Goal: Task Accomplishment & Management: Manage account settings

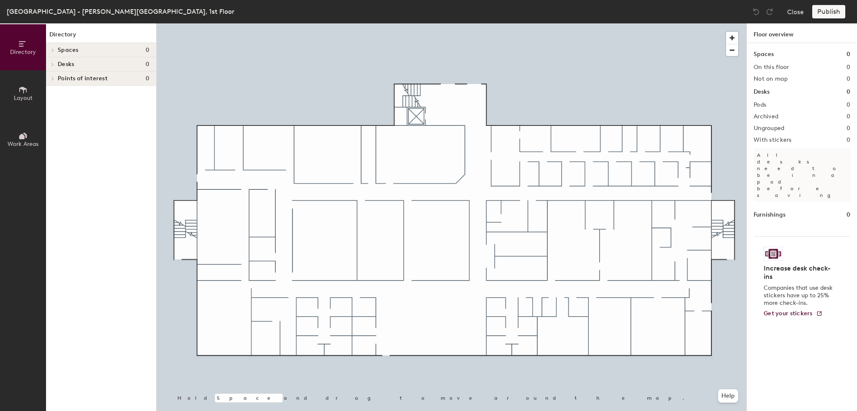
click at [27, 83] on button "Layout" at bounding box center [23, 93] width 46 height 46
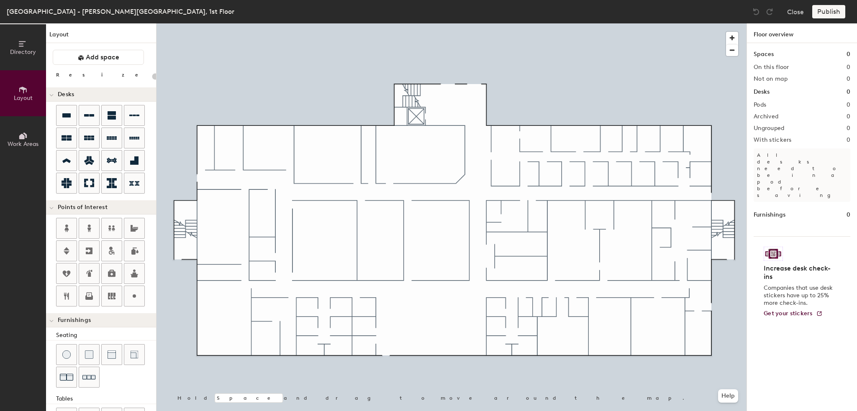
click at [18, 91] on button "Layout" at bounding box center [23, 93] width 46 height 46
click at [357, 23] on div at bounding box center [452, 23] width 590 height 0
drag, startPoint x: 147, startPoint y: 92, endPoint x: 357, endPoint y: 236, distance: 254.0
click at [357, 236] on div at bounding box center [358, 237] width 2 height 2
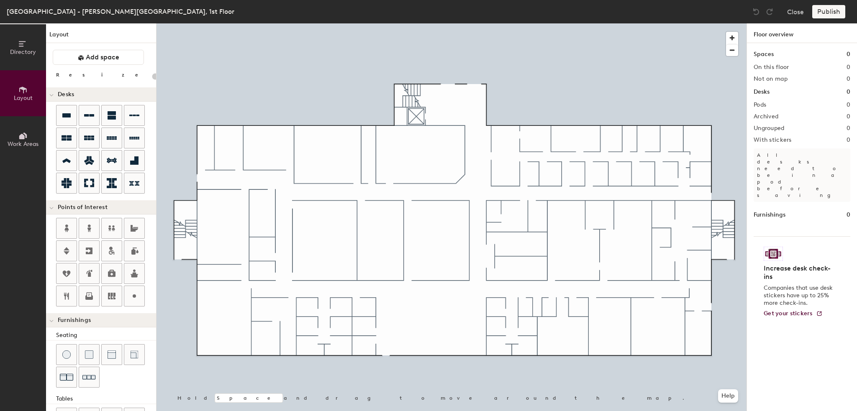
click at [375, 23] on div at bounding box center [452, 23] width 590 height 0
click at [375, 304] on div at bounding box center [376, 305] width 2 height 2
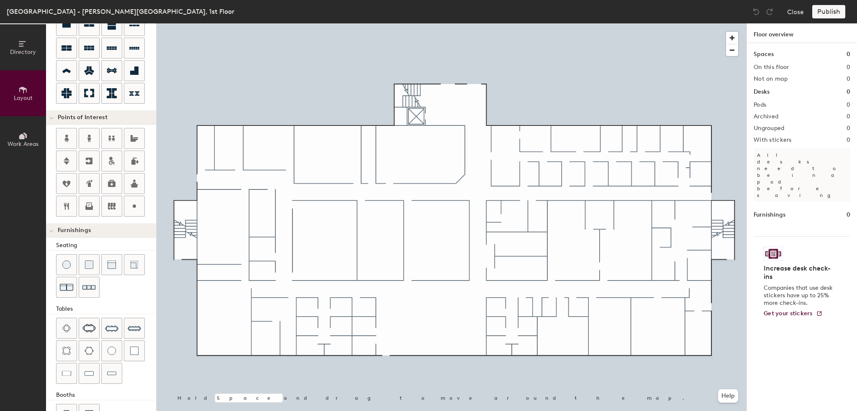
scroll to position [114, 0]
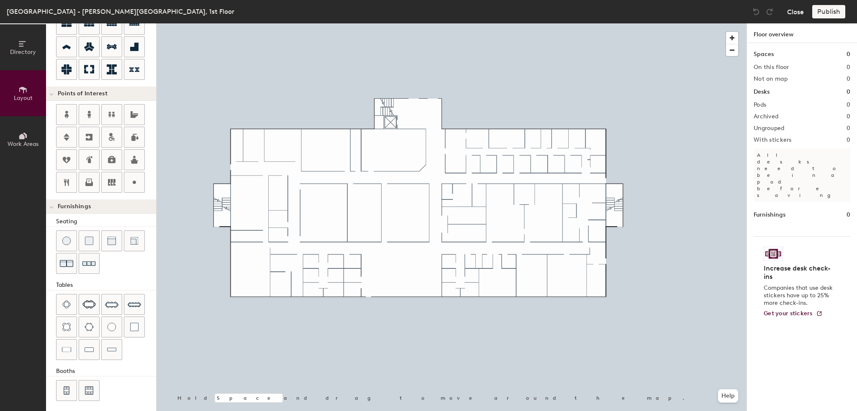
click at [798, 14] on button "Close" at bounding box center [795, 11] width 17 height 13
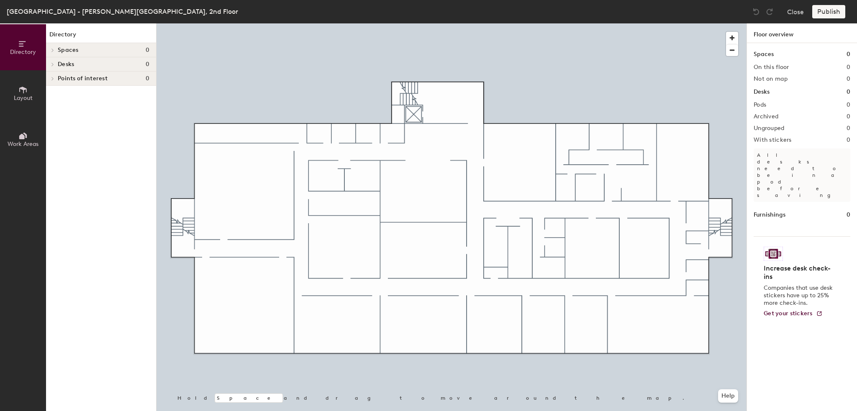
click at [22, 99] on span "Layout" at bounding box center [23, 98] width 19 height 7
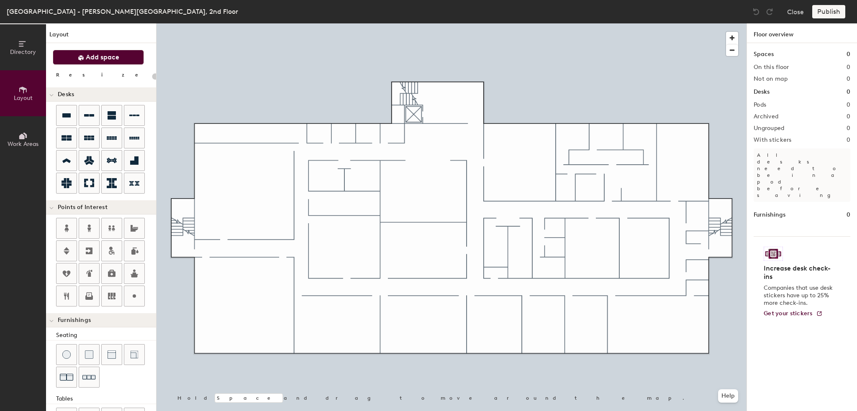
click at [92, 59] on span "Add space" at bounding box center [102, 57] width 33 height 8
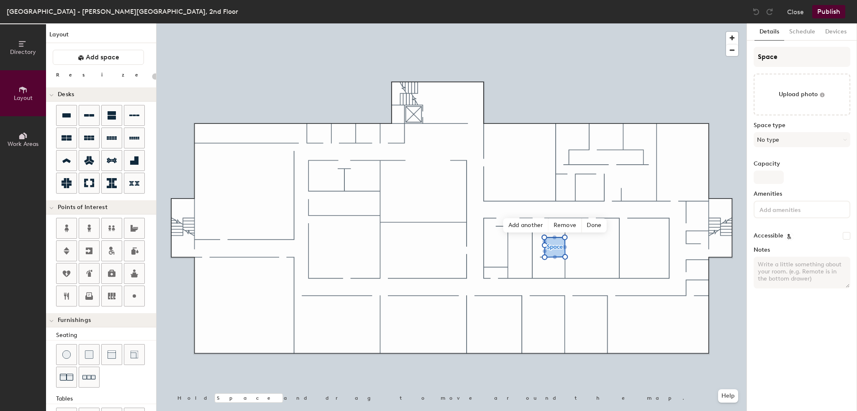
type input "20"
click at [725, 53] on div "Directory Layout Work Areas Layout Add space Resize Desks Points of Interest Fu…" at bounding box center [428, 217] width 857 height 388
type input "R"
type input "20"
type input "Room"
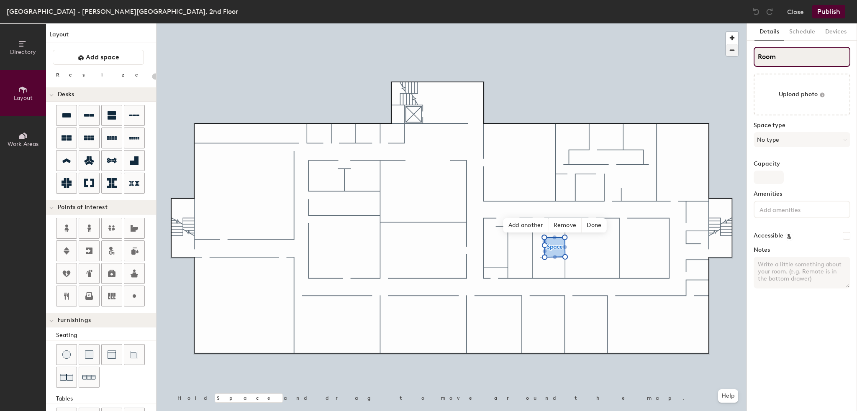
type input "20"
type input "Room"
type input "20"
type input "Room 2"
type input "20"
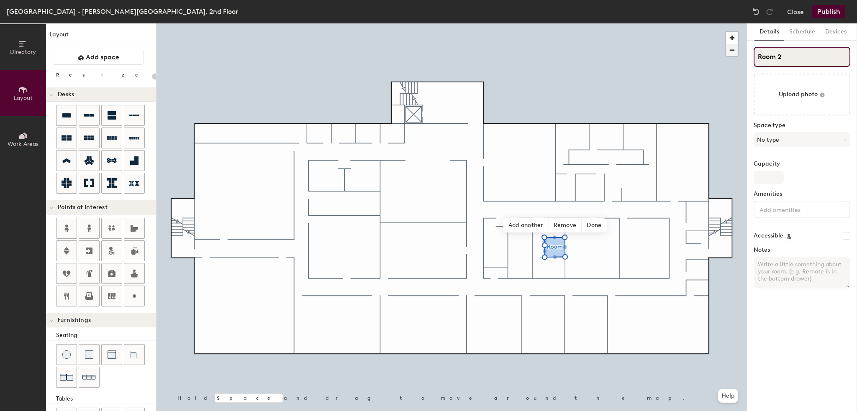
type input "Room 21"
type input "20"
type input "Room 212"
type input "20"
type input "Room 212"
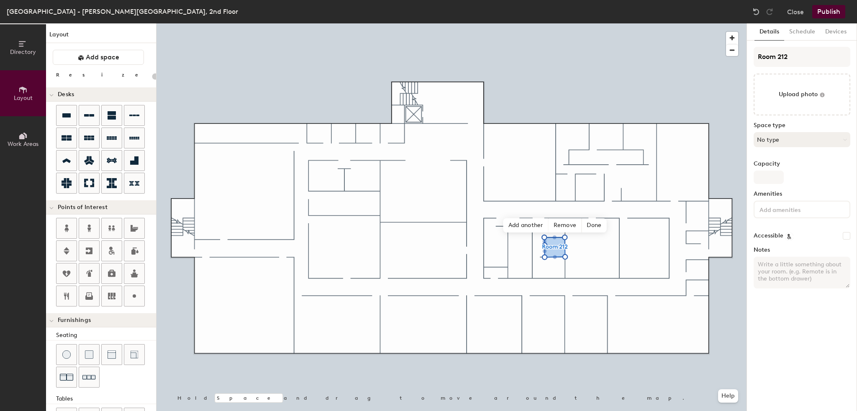
click at [778, 134] on button "No type" at bounding box center [802, 139] width 97 height 15
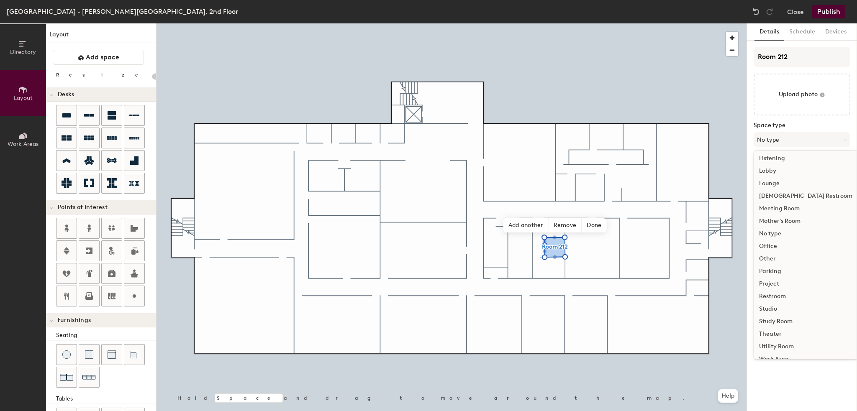
scroll to position [188, 0]
click at [785, 311] on div "Study Room" at bounding box center [805, 312] width 103 height 13
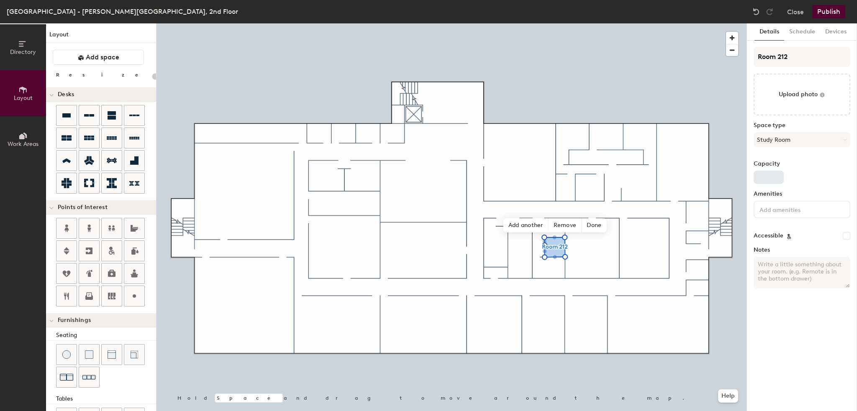
type input "20"
click at [769, 175] on input "Capacity" at bounding box center [769, 177] width 30 height 13
click at [769, 176] on input "Capacity" at bounding box center [769, 177] width 30 height 13
type input "1"
type input "20"
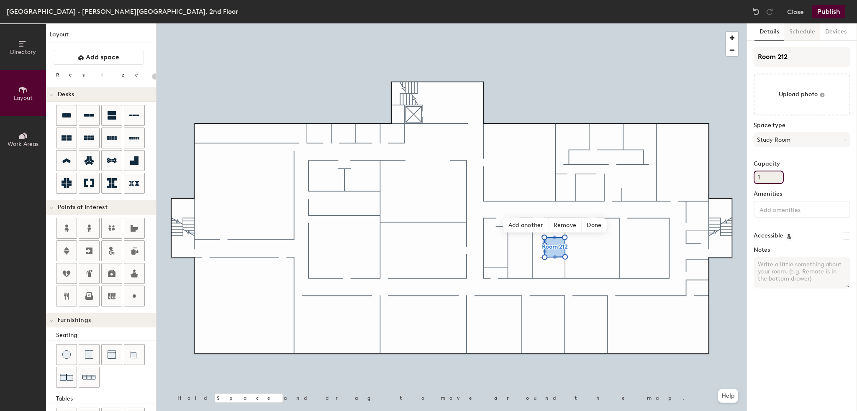
type input "1"
click at [797, 32] on button "Schedule" at bounding box center [802, 31] width 36 height 17
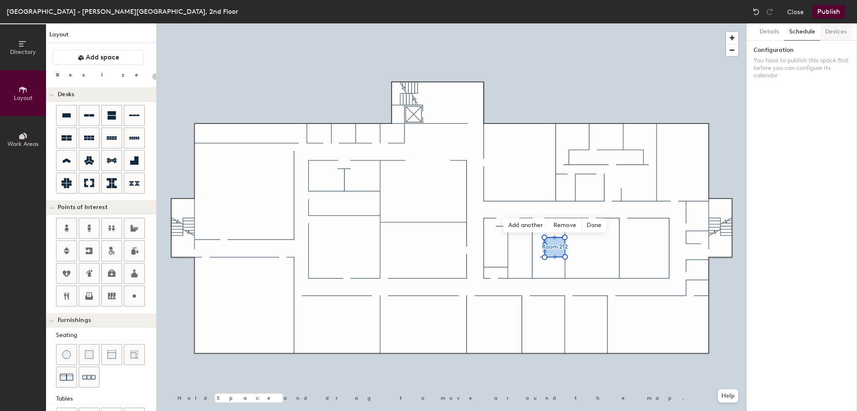
click at [836, 31] on button "Devices" at bounding box center [835, 31] width 31 height 17
drag, startPoint x: 771, startPoint y: 30, endPoint x: 780, endPoint y: 28, distance: 8.5
click at [771, 30] on button "Details" at bounding box center [770, 31] width 30 height 17
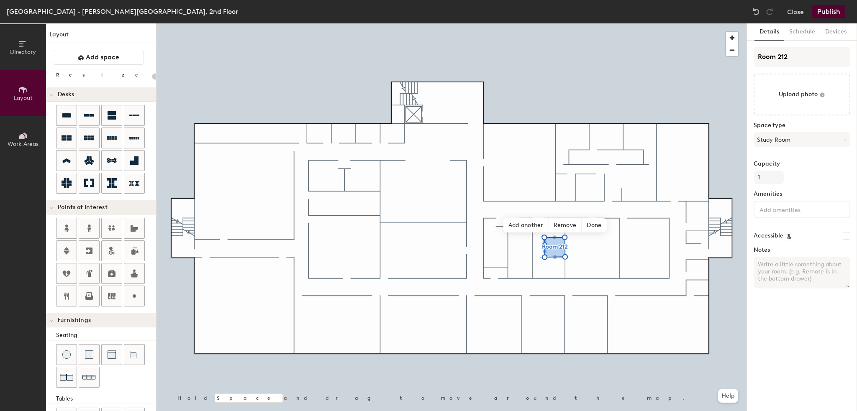
click at [827, 12] on button "Publish" at bounding box center [828, 11] width 33 height 13
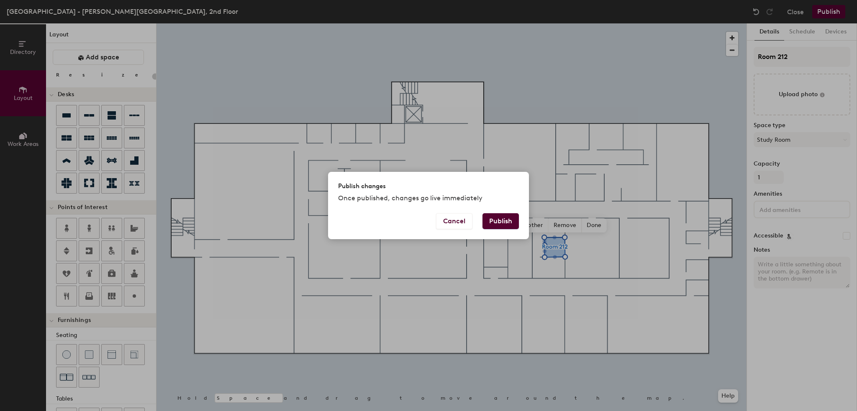
click at [489, 216] on button "Publish" at bounding box center [501, 221] width 36 height 16
type input "20"
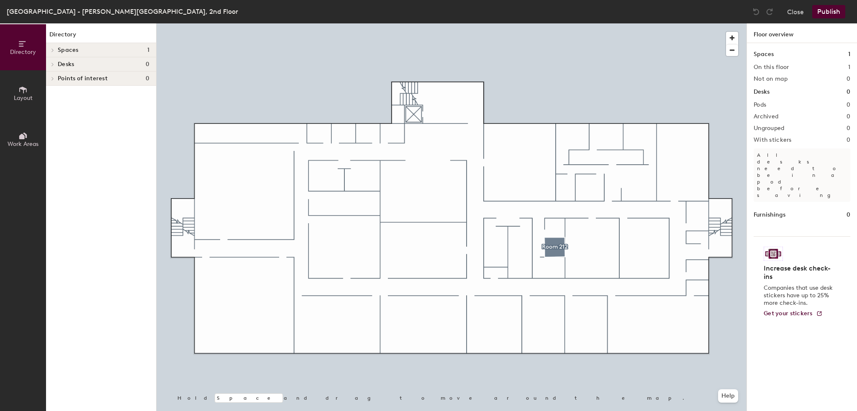
click at [551, 23] on div at bounding box center [452, 23] width 590 height 0
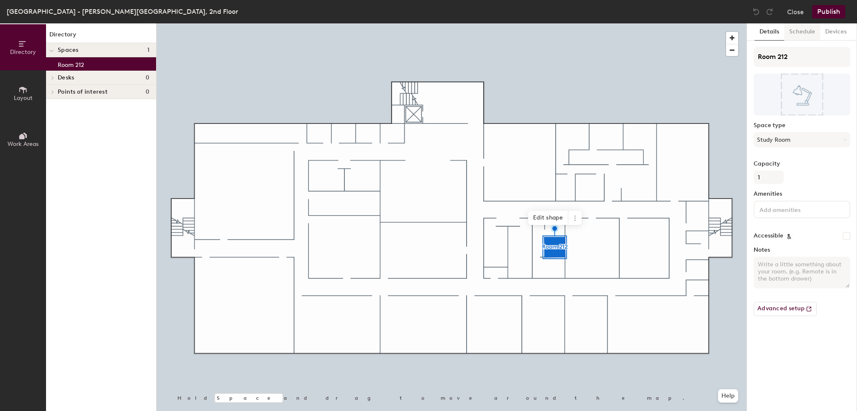
click at [802, 33] on button "Schedule" at bounding box center [802, 31] width 36 height 17
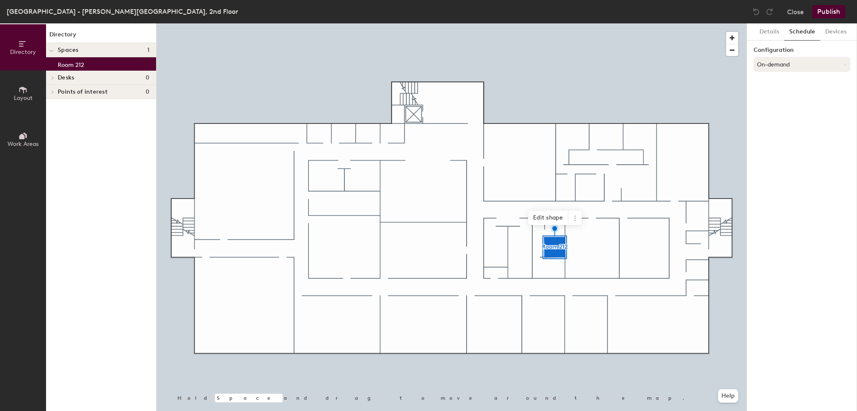
click at [789, 65] on button "On-demand" at bounding box center [802, 64] width 97 height 15
click at [770, 86] on div "On-demand" at bounding box center [802, 85] width 96 height 13
click at [767, 29] on button "Details" at bounding box center [770, 31] width 30 height 17
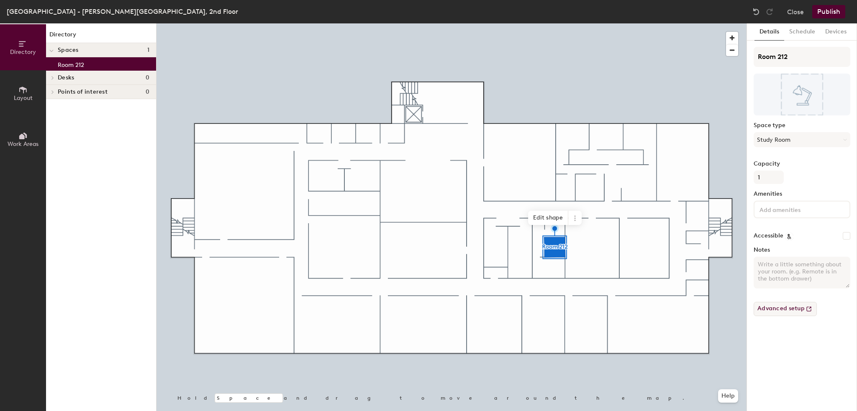
click at [784, 311] on button "Advanced setup" at bounding box center [785, 309] width 63 height 14
click at [554, 222] on span "Edit shape" at bounding box center [548, 218] width 40 height 14
click at [573, 224] on span "Done" at bounding box center [571, 226] width 25 height 14
click at [802, 15] on button "Close" at bounding box center [795, 11] width 17 height 13
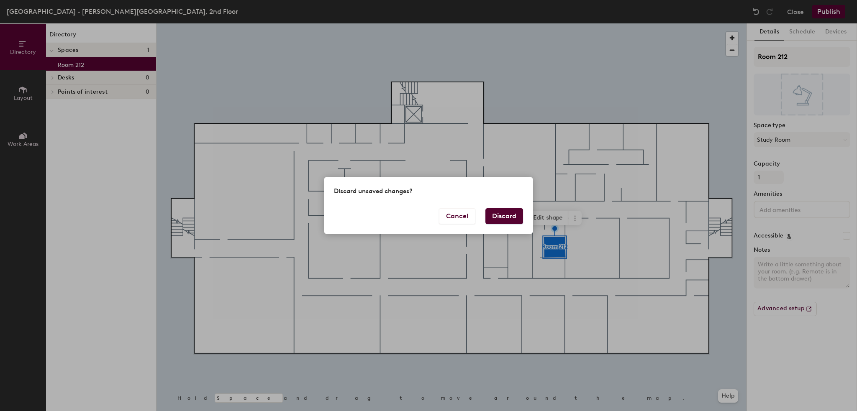
click at [510, 217] on button "Discard" at bounding box center [505, 216] width 38 height 16
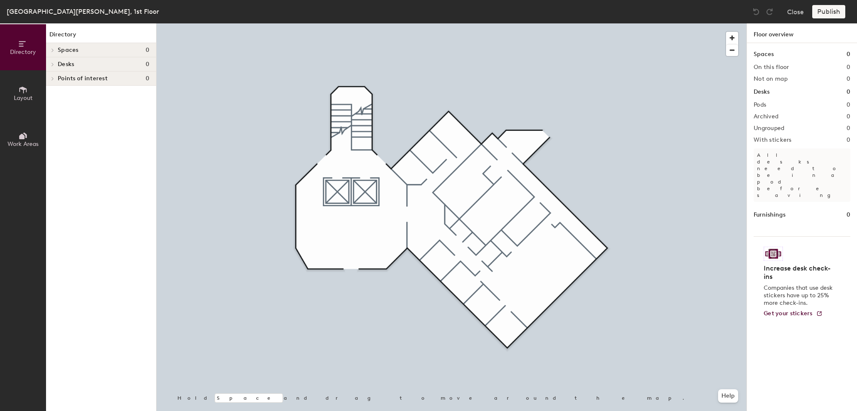
click at [26, 90] on icon at bounding box center [22, 89] width 9 height 9
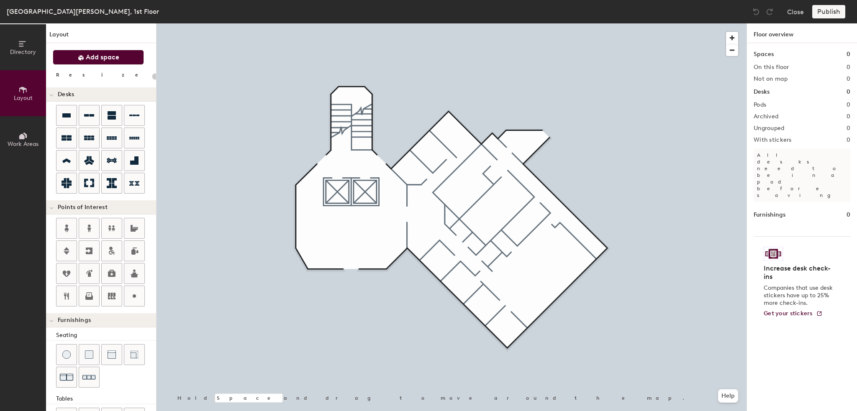
click at [102, 56] on span "Add space" at bounding box center [102, 57] width 33 height 8
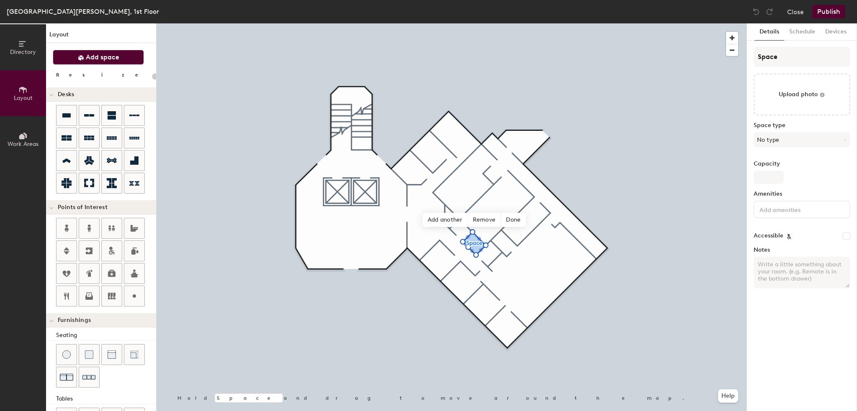
click at [97, 56] on span "Add space" at bounding box center [102, 57] width 33 height 8
click at [103, 55] on span "Add space" at bounding box center [102, 57] width 33 height 8
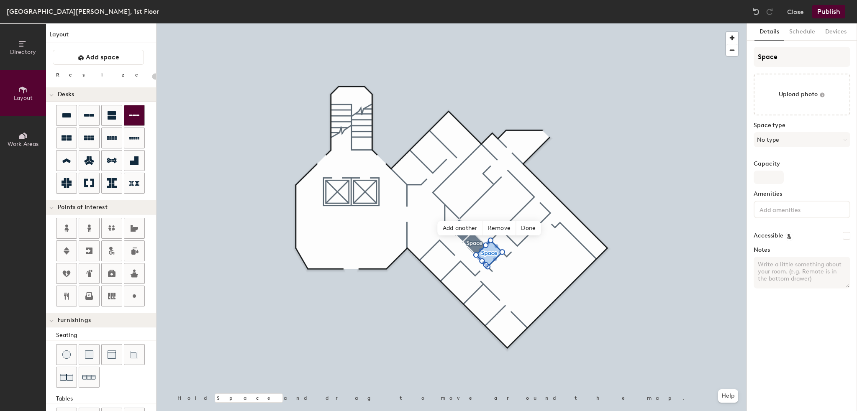
type input "20"
click at [740, 61] on div "Directory Layout Work Areas Layout Add space Resize Desks Points of Interest Fu…" at bounding box center [428, 217] width 857 height 388
click at [774, 56] on input "Space" at bounding box center [802, 57] width 97 height 20
click at [786, 58] on input "Space" at bounding box center [802, 57] width 97 height 20
drag, startPoint x: 790, startPoint y: 58, endPoint x: 753, endPoint y: 60, distance: 36.5
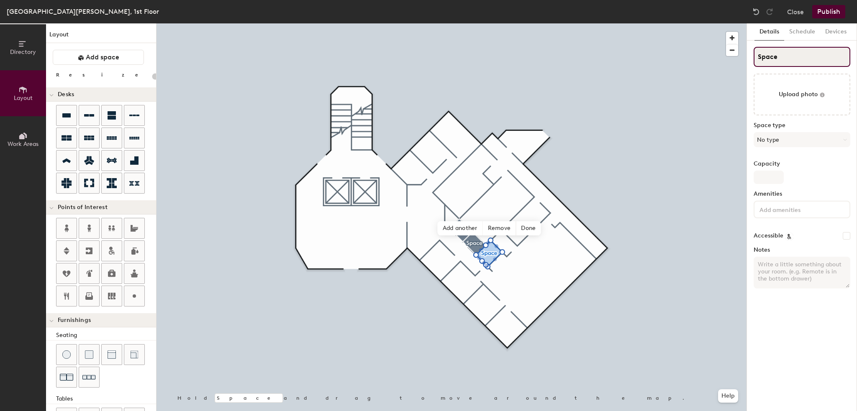
click at [753, 60] on div "Details Schedule Devices Space Upload photo Space type No type Capacity Ameniti…" at bounding box center [802, 217] width 110 height 388
type input "T"
type input "20"
type input "T"
type input "20"
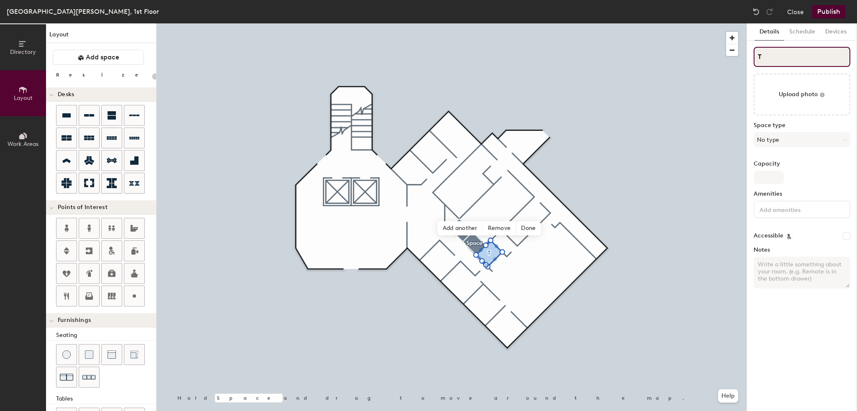
type input "Te"
type input "20"
type input "Test"
type input "20"
type input "Testing"
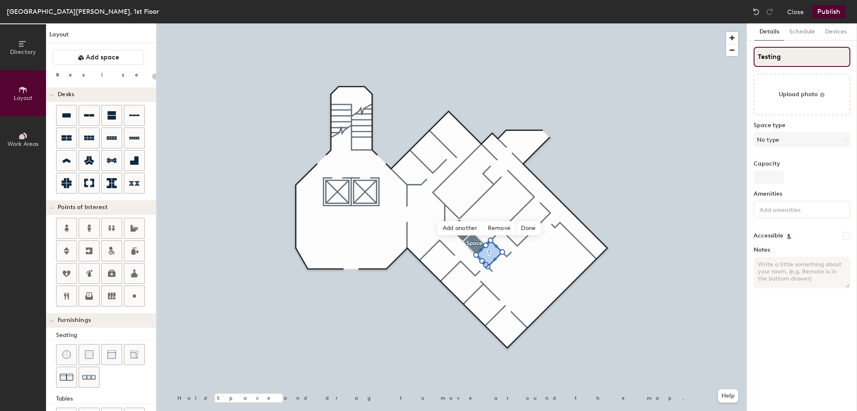
type input "20"
type input "Testing 1"
type input "20"
drag, startPoint x: 799, startPoint y: 55, endPoint x: 782, endPoint y: 59, distance: 17.8
click at [782, 59] on input "Testing 1" at bounding box center [802, 57] width 97 height 20
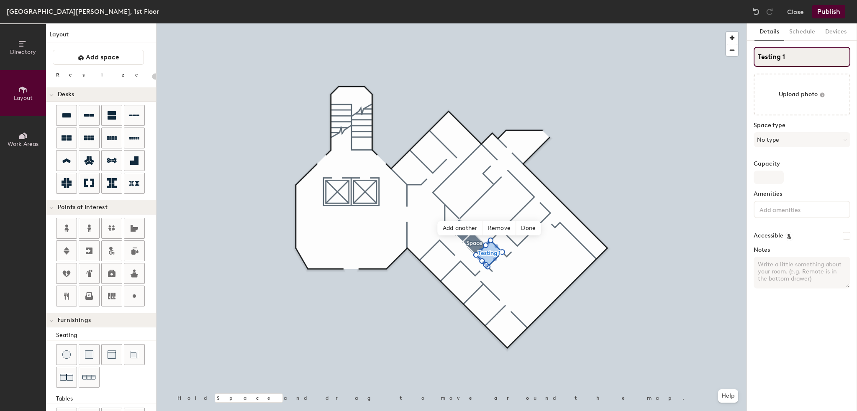
type input "Testing 3"
type input "20"
type input "Testing 3"
click at [784, 135] on button "No type" at bounding box center [802, 139] width 97 height 15
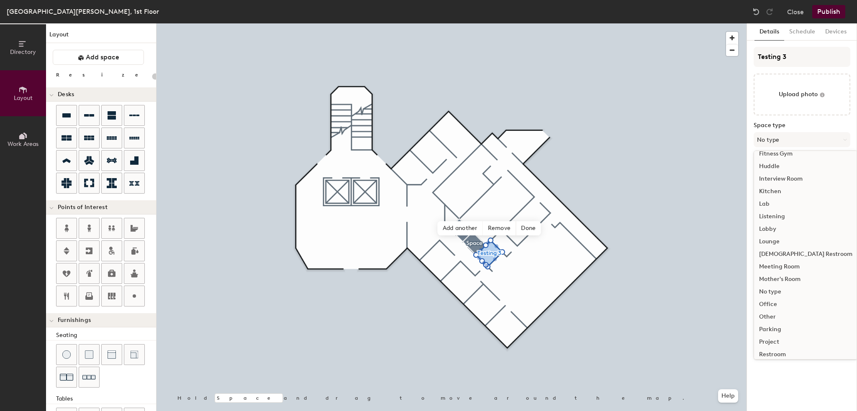
scroll to position [188, 0]
click at [786, 314] on div "Study Room" at bounding box center [805, 312] width 103 height 13
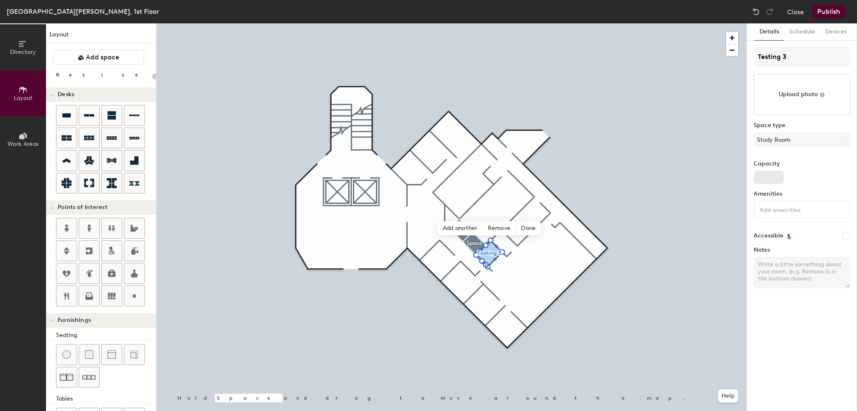
type input "20"
click at [763, 174] on input "Capacity" at bounding box center [769, 177] width 30 height 13
type input "1"
type input "20"
type input "1"
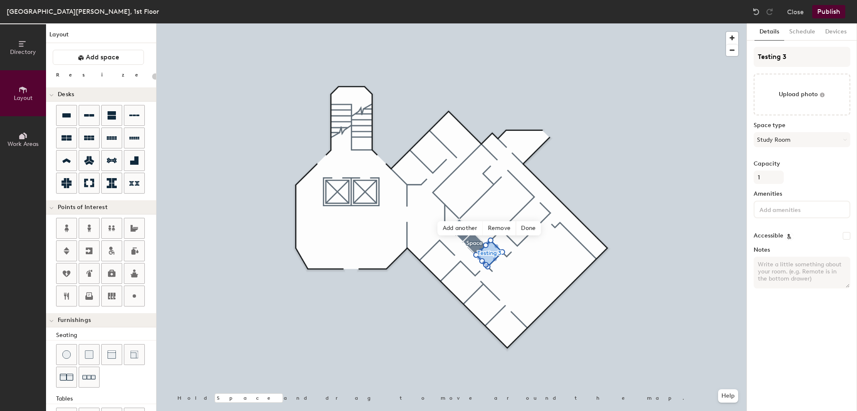
click at [841, 13] on button "Publish" at bounding box center [828, 11] width 33 height 13
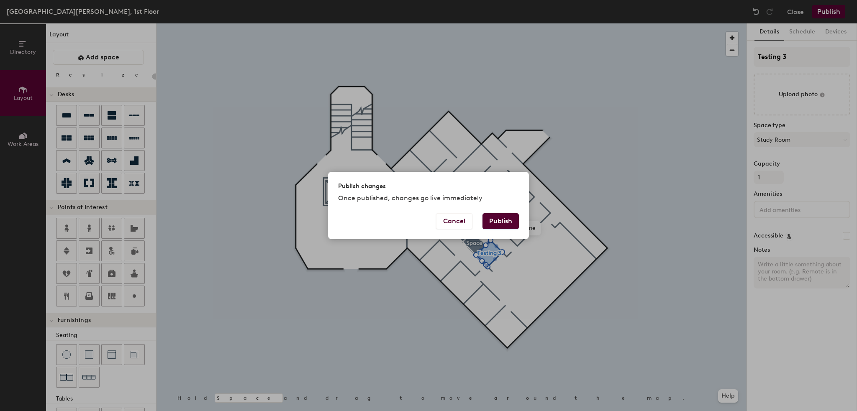
click at [509, 219] on button "Publish" at bounding box center [501, 221] width 36 height 16
type input "20"
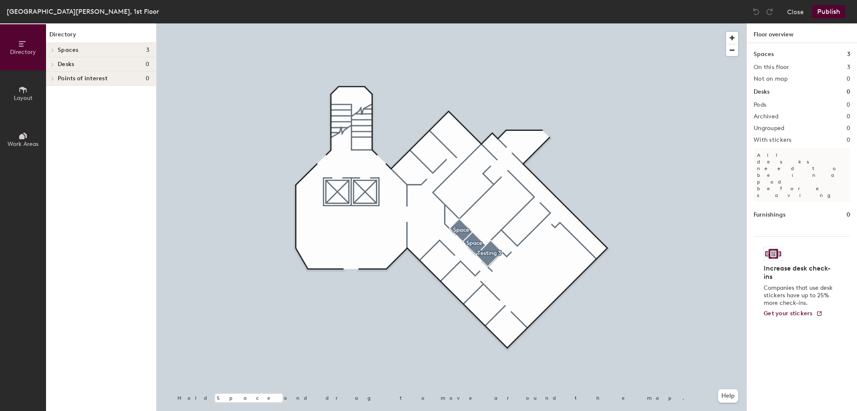
click at [472, 23] on div at bounding box center [452, 23] width 590 height 0
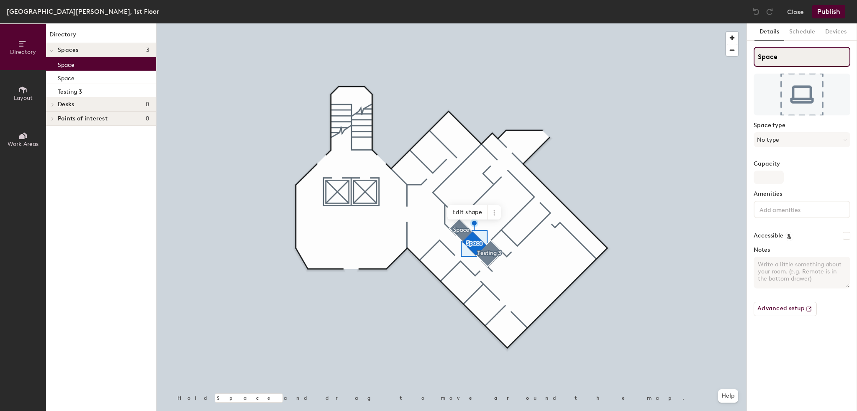
click at [741, 59] on div "Directory Layout Work Areas Directory Spaces 3 Space Space Testing 3 Desks 0 Po…" at bounding box center [428, 217] width 857 height 388
type input "Testing 2"
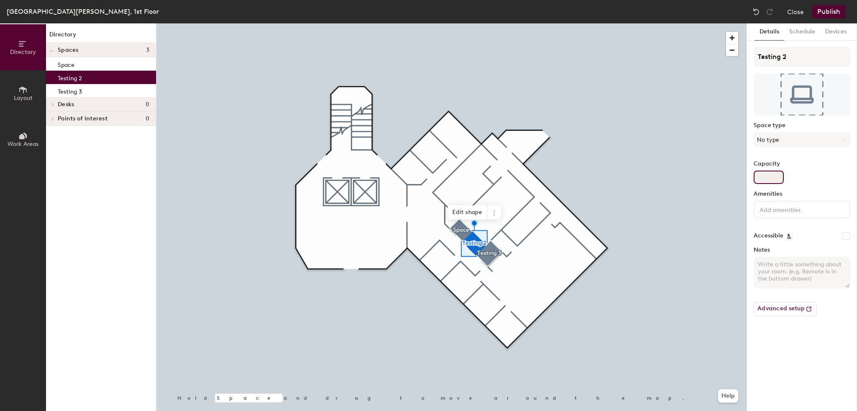
click at [766, 177] on input "Capacity" at bounding box center [769, 177] width 30 height 13
type input "1"
click at [789, 138] on button "No type" at bounding box center [802, 139] width 97 height 15
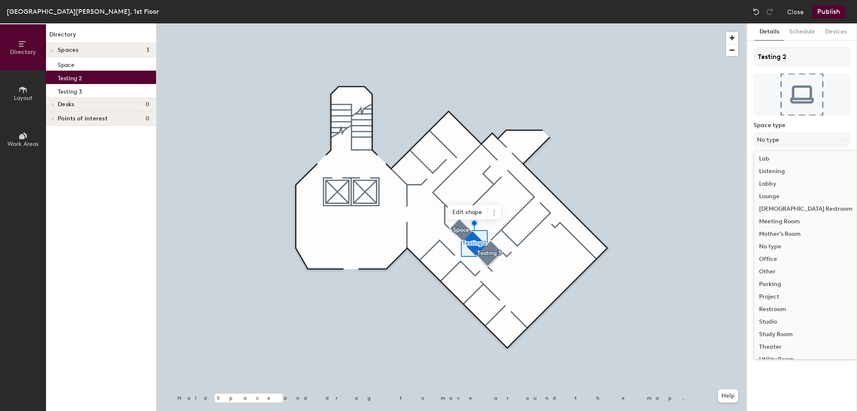
scroll to position [188, 0]
click at [789, 310] on div "Study Room" at bounding box center [805, 312] width 103 height 13
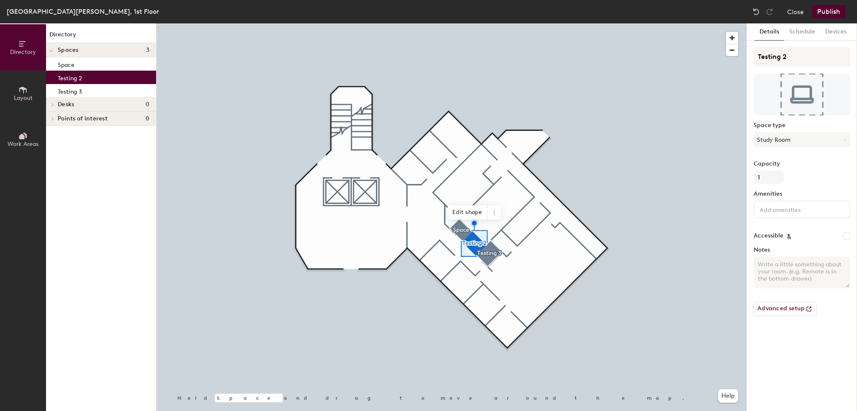
click at [458, 23] on div at bounding box center [452, 23] width 590 height 0
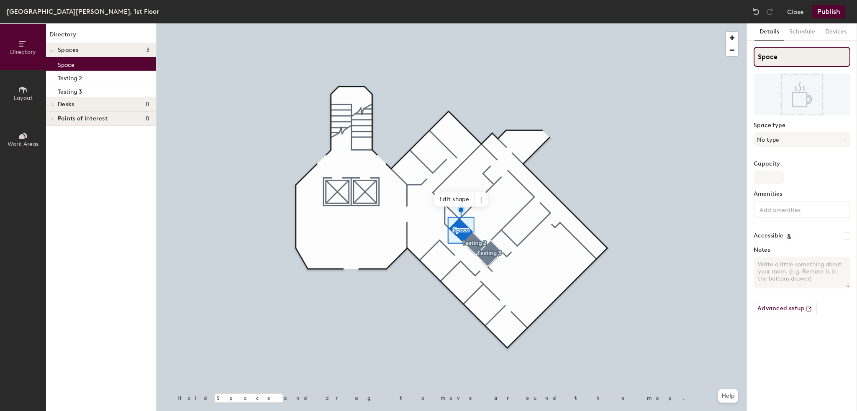
click at [746, 64] on div "Directory Layout Work Areas Directory Spaces 3 Space Testing 2 Testing 3 Desks …" at bounding box center [428, 217] width 857 height 388
type input "Testing 1"
click at [772, 174] on input "Capacity" at bounding box center [769, 177] width 30 height 13
type input "2"
type input "1"
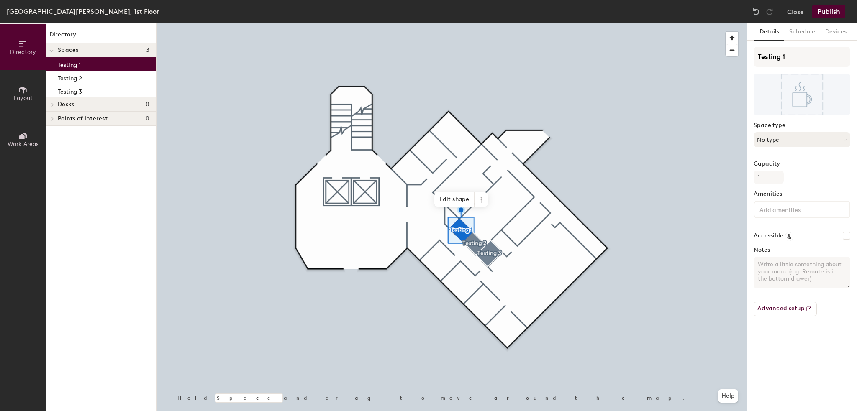
click at [805, 139] on button "No type" at bounding box center [802, 139] width 97 height 15
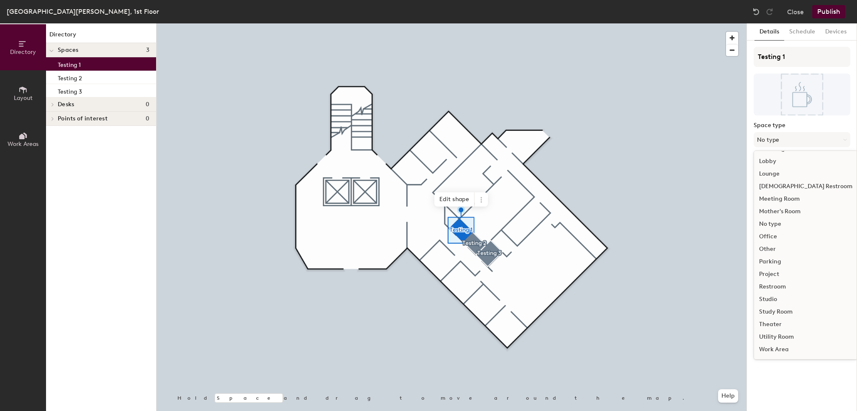
click at [787, 315] on div "Study Room" at bounding box center [805, 312] width 103 height 13
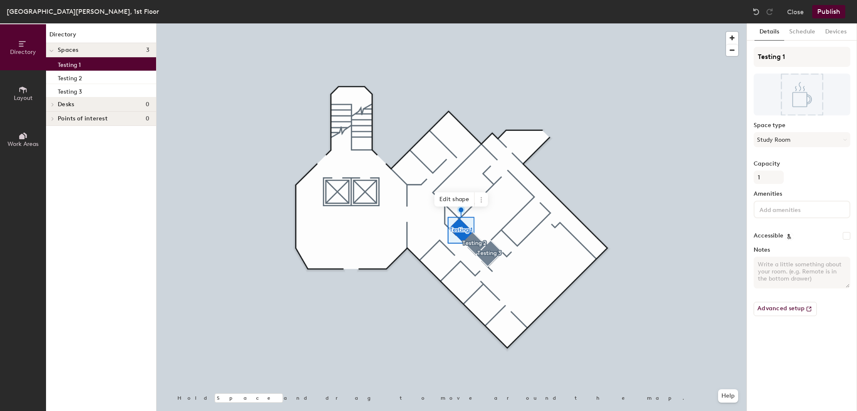
click at [831, 11] on button "Publish" at bounding box center [828, 11] width 33 height 13
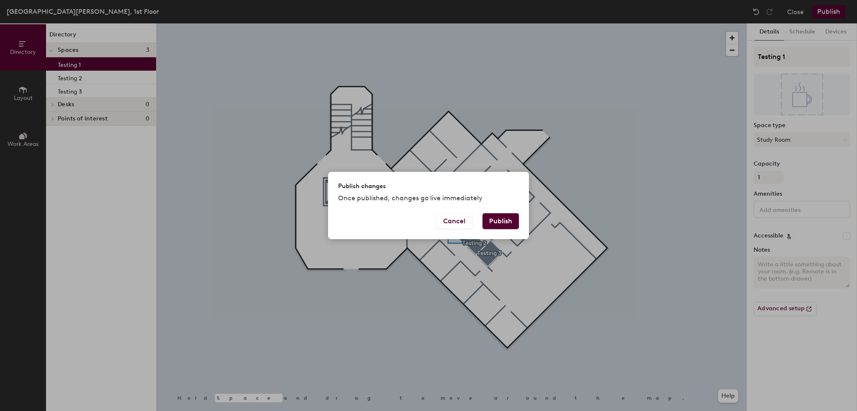
click at [506, 224] on button "Publish" at bounding box center [501, 221] width 36 height 16
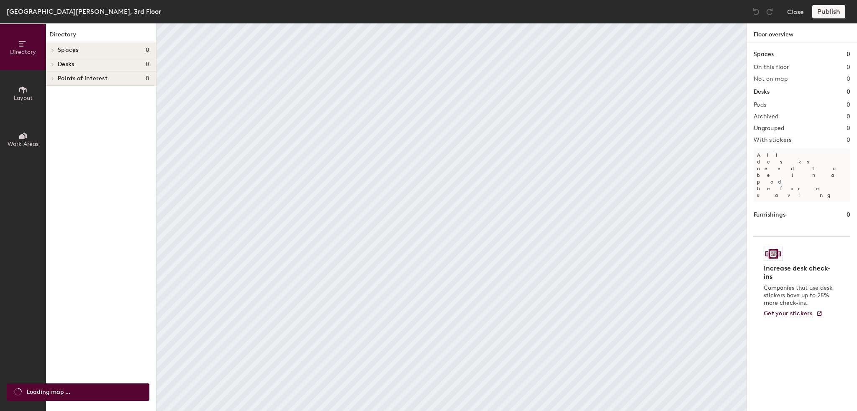
click at [13, 93] on button "Layout" at bounding box center [23, 93] width 46 height 46
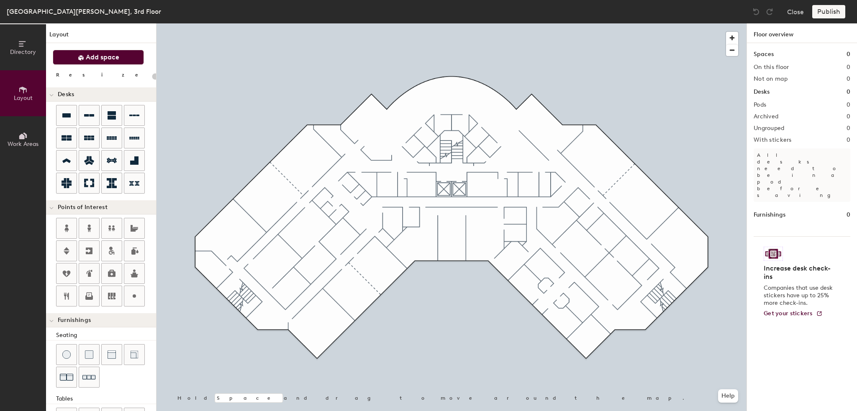
click at [113, 58] on span "Add space" at bounding box center [102, 57] width 33 height 8
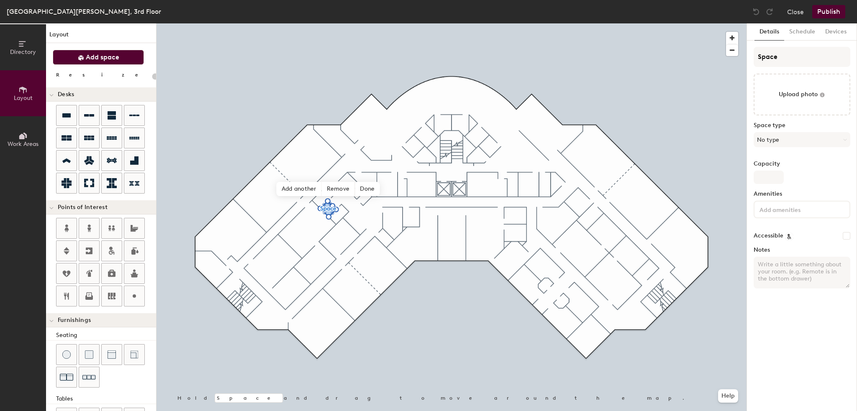
click at [105, 60] on span "Add space" at bounding box center [102, 57] width 33 height 8
click at [113, 58] on span "Add space" at bounding box center [102, 57] width 33 height 8
drag, startPoint x: 82, startPoint y: 56, endPoint x: 105, endPoint y: 62, distance: 23.8
click at [82, 56] on icon at bounding box center [80, 57] width 5 height 5
click at [93, 60] on span "Add space" at bounding box center [102, 57] width 33 height 8
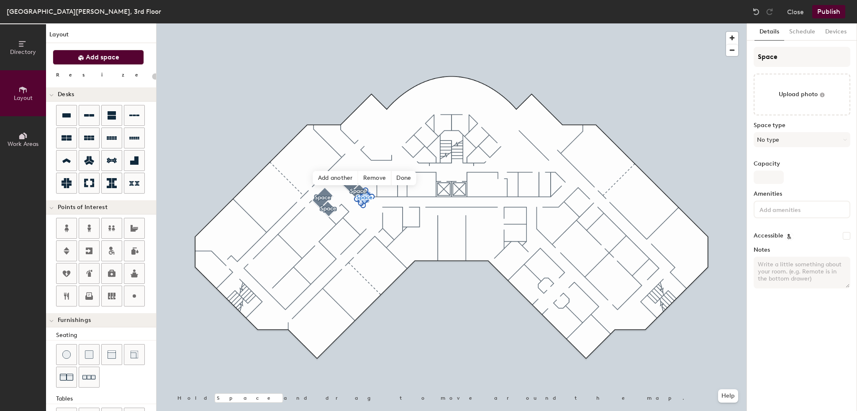
click at [87, 55] on span "Add space" at bounding box center [102, 57] width 33 height 8
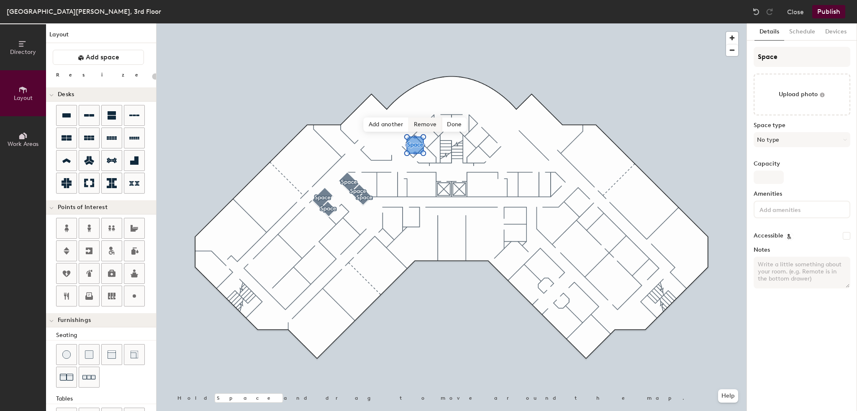
click at [429, 122] on span "Remove" at bounding box center [425, 125] width 33 height 14
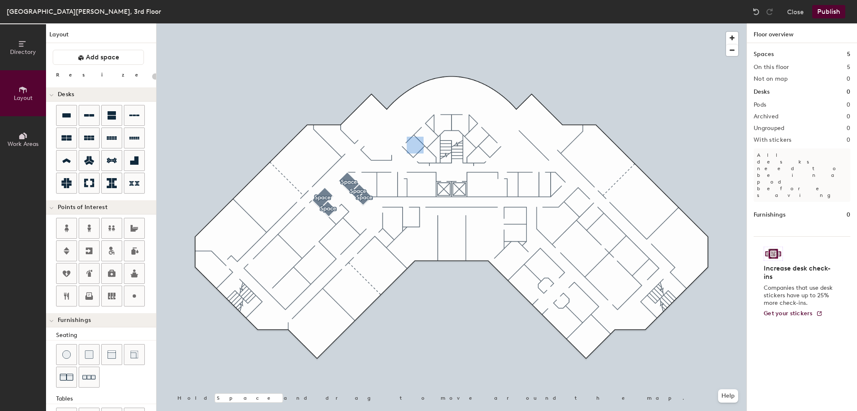
click at [416, 23] on div at bounding box center [452, 23] width 590 height 0
click at [414, 23] on div at bounding box center [452, 23] width 590 height 0
click at [411, 23] on div at bounding box center [452, 23] width 590 height 0
click at [93, 58] on span "Add space" at bounding box center [102, 57] width 33 height 8
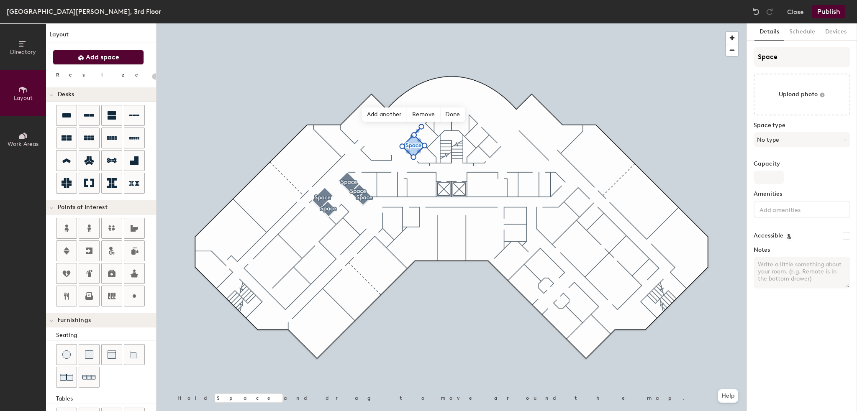
click at [105, 54] on span "Add space" at bounding box center [102, 57] width 33 height 8
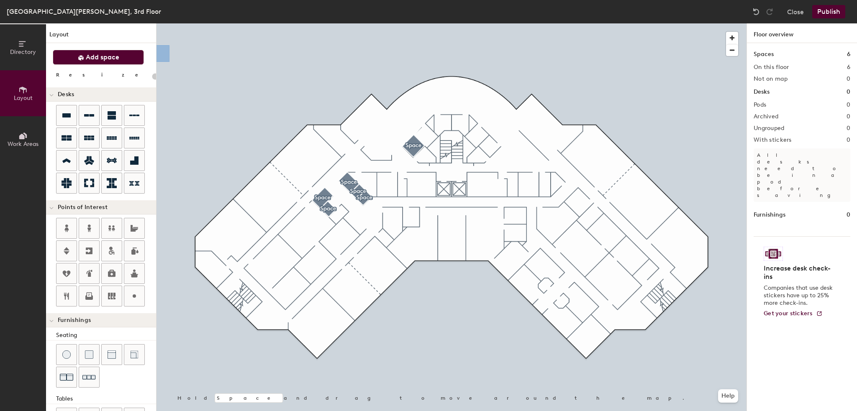
drag, startPoint x: 90, startPoint y: 54, endPoint x: 94, endPoint y: 54, distance: 4.6
click at [90, 54] on span "Add space" at bounding box center [102, 57] width 33 height 8
drag, startPoint x: 102, startPoint y: 58, endPoint x: 139, endPoint y: 60, distance: 36.5
click at [102, 58] on span "Add space" at bounding box center [102, 57] width 33 height 8
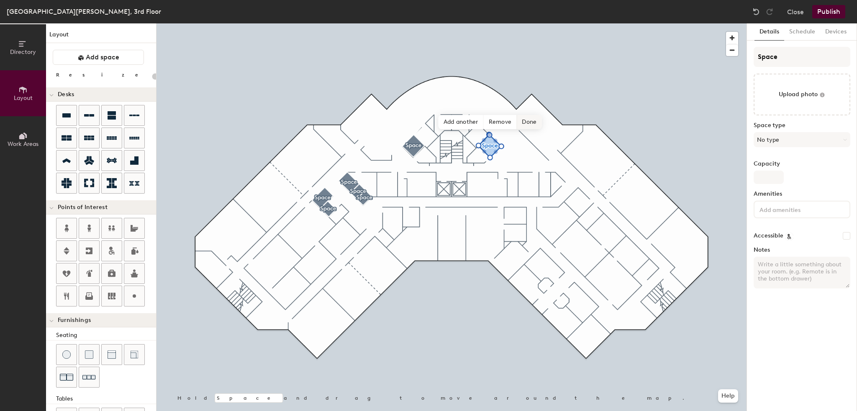
click at [527, 122] on span "Done" at bounding box center [529, 122] width 25 height 14
click at [407, 23] on div at bounding box center [452, 23] width 590 height 0
click at [409, 110] on span "Edit shape" at bounding box center [407, 107] width 40 height 14
click at [454, 124] on span "Done" at bounding box center [452, 122] width 25 height 14
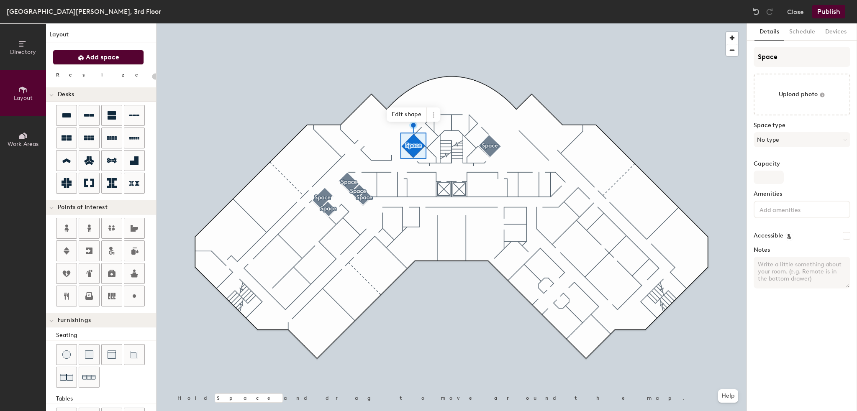
click at [107, 55] on span "Add space" at bounding box center [102, 57] width 33 height 8
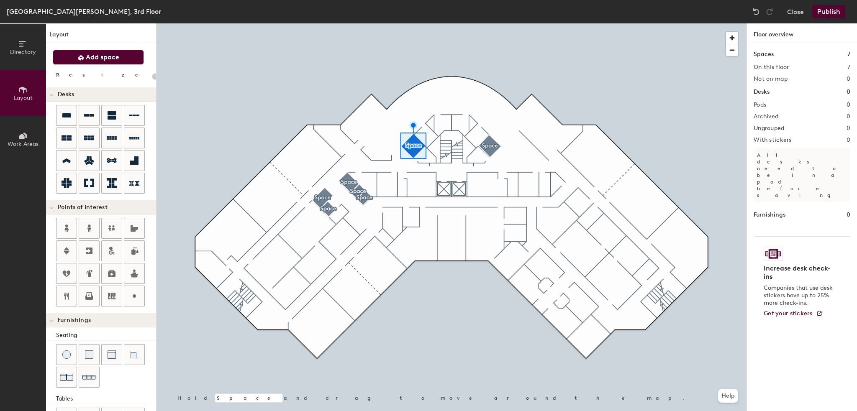
type input "20"
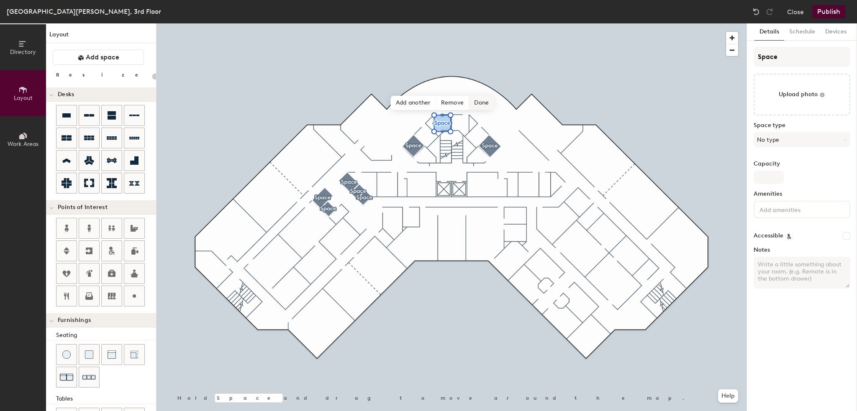
click at [481, 102] on span "Done" at bounding box center [481, 103] width 25 height 14
drag, startPoint x: 83, startPoint y: 56, endPoint x: 129, endPoint y: 55, distance: 46.0
click at [83, 56] on icon at bounding box center [81, 58] width 6 height 6
drag, startPoint x: 82, startPoint y: 57, endPoint x: 113, endPoint y: 65, distance: 31.9
click at [82, 57] on icon at bounding box center [80, 57] width 5 height 5
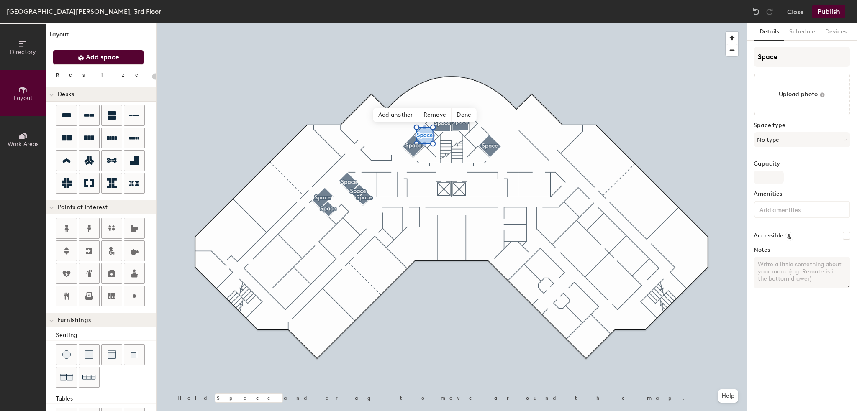
drag, startPoint x: 94, startPoint y: 57, endPoint x: 119, endPoint y: 60, distance: 25.3
click at [94, 57] on span "Add space" at bounding box center [102, 57] width 33 height 8
type input "20"
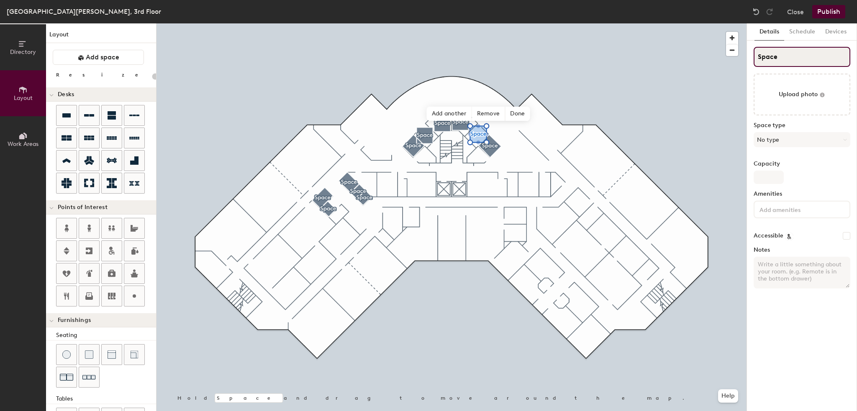
click at [732, 60] on div "Directory Layout Work Areas Layout Add space Resize Desks Points of Interest Fu…" at bounding box center [428, 217] width 857 height 388
type input "C"
type input "20"
type input "Co"
type input "20"
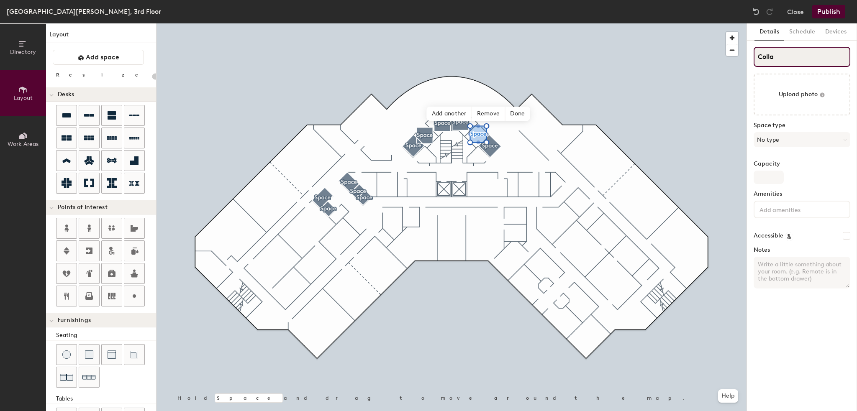
type input "Collab"
type input "20"
type input "Collab"
click at [770, 175] on input "Capacity" at bounding box center [769, 177] width 30 height 13
type input "4"
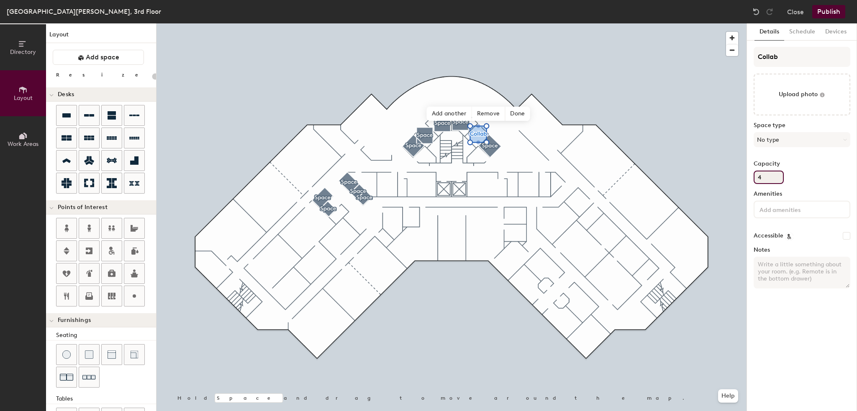
type input "20"
type input "4"
click at [777, 137] on button "No type" at bounding box center [802, 139] width 97 height 15
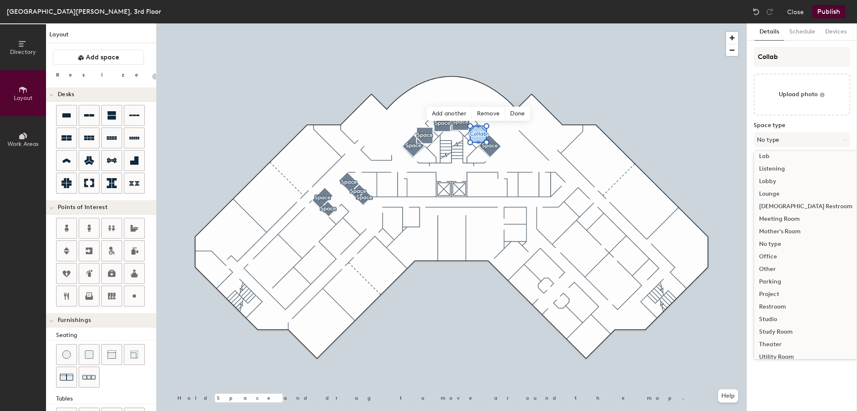
scroll to position [188, 0]
click at [783, 311] on div "Study Room" at bounding box center [805, 312] width 103 height 13
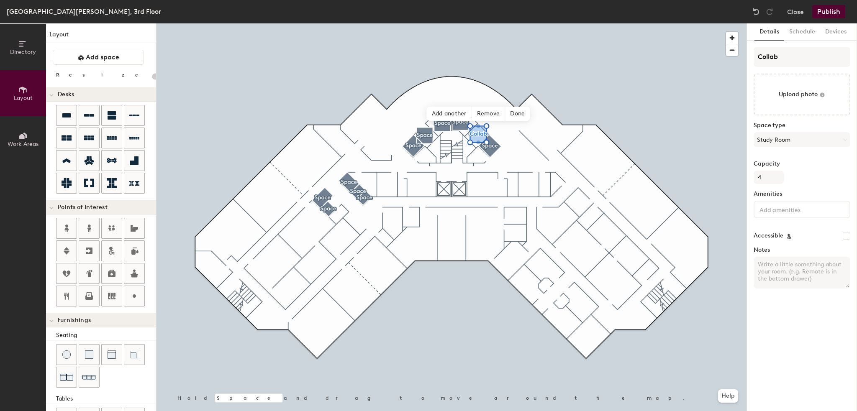
type input "20"
click at [795, 211] on input at bounding box center [795, 209] width 75 height 10
type input "TV"
click at [801, 259] on textarea "Notes" at bounding box center [802, 273] width 97 height 32
click at [827, 10] on button "Publish" at bounding box center [828, 11] width 33 height 13
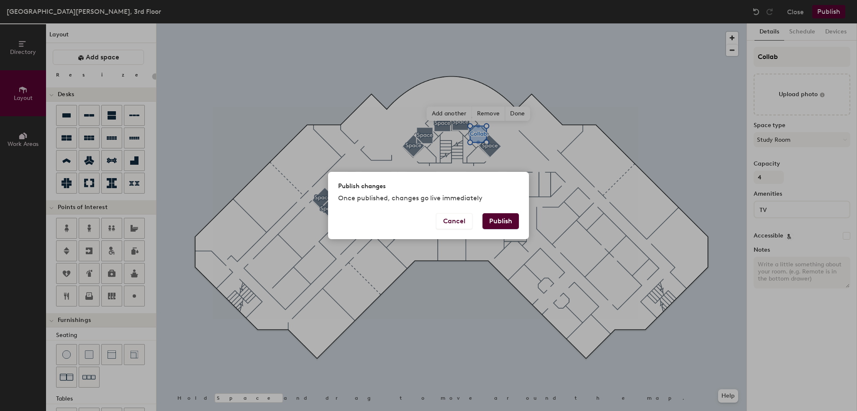
click at [507, 221] on button "Publish" at bounding box center [501, 221] width 36 height 16
type input "20"
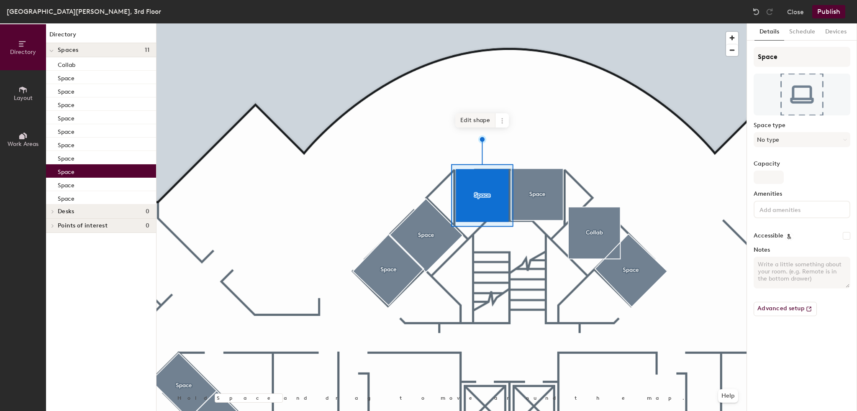
click at [484, 123] on span "Edit shape" at bounding box center [475, 120] width 40 height 14
click at [484, 117] on span "Edit shape" at bounding box center [475, 120] width 40 height 14
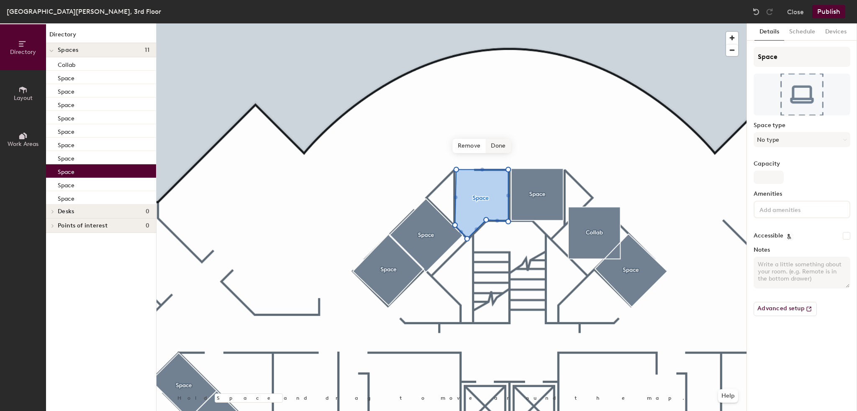
click at [499, 150] on span "Done" at bounding box center [498, 146] width 25 height 14
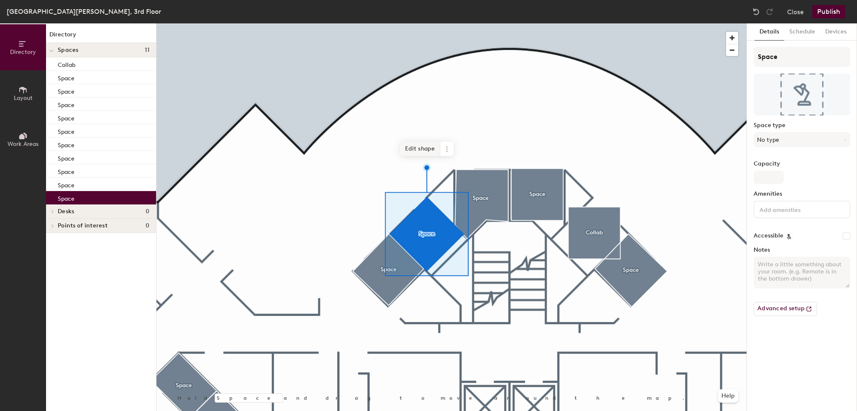
click at [429, 151] on span "Edit shape" at bounding box center [420, 149] width 40 height 14
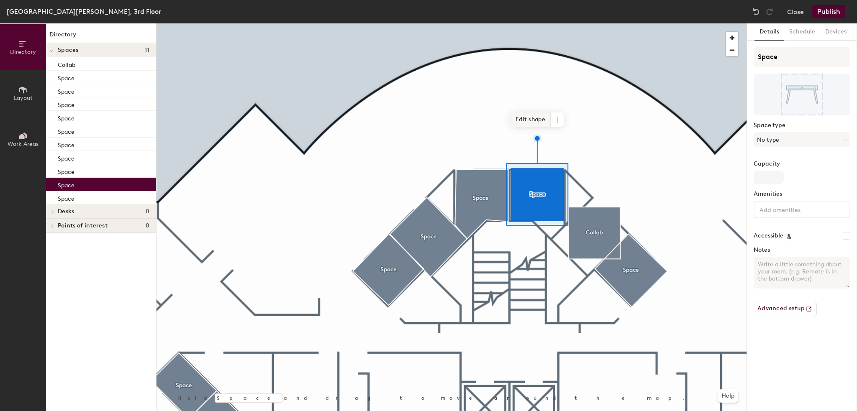
click at [536, 123] on span "Edit shape" at bounding box center [531, 120] width 40 height 14
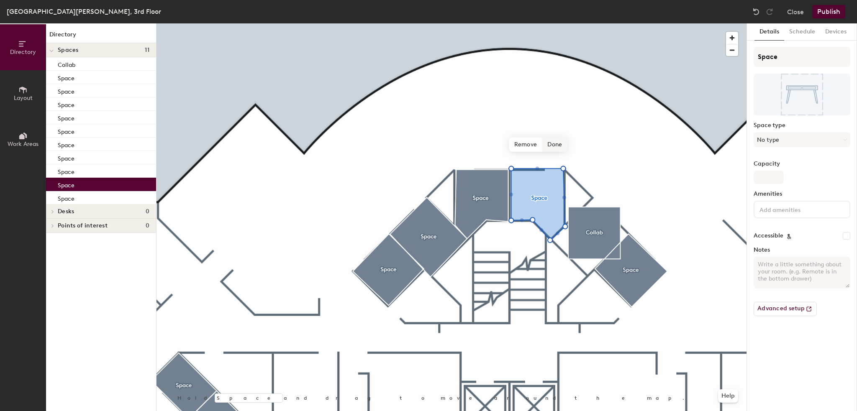
click at [558, 141] on span "Done" at bounding box center [554, 145] width 25 height 14
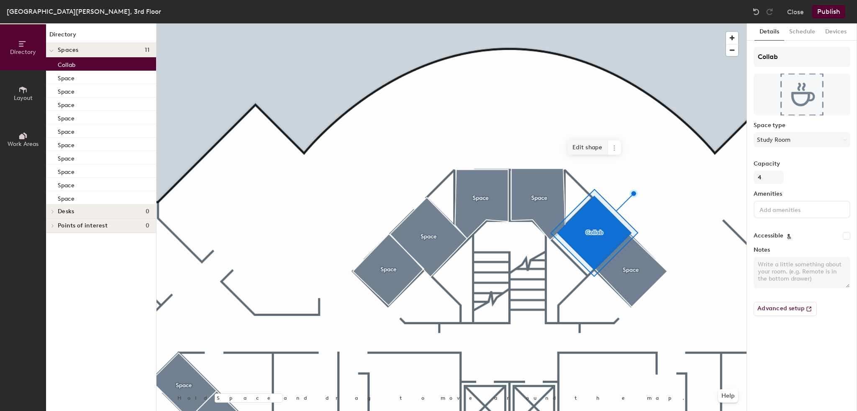
click at [593, 145] on span "Edit shape" at bounding box center [588, 148] width 40 height 14
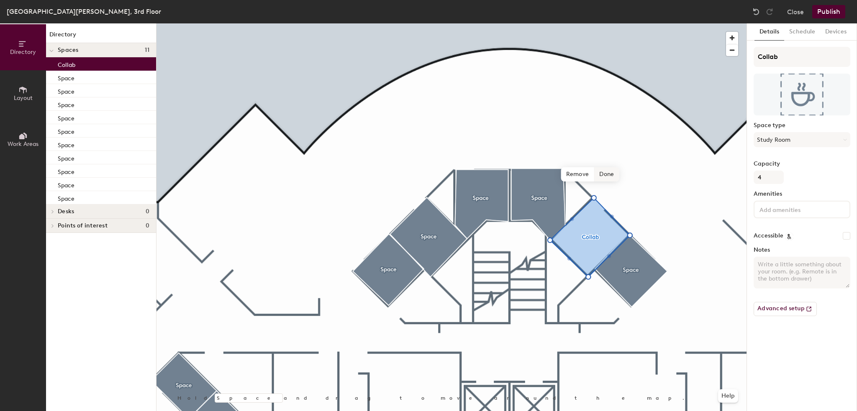
click at [607, 177] on span "Done" at bounding box center [606, 174] width 25 height 14
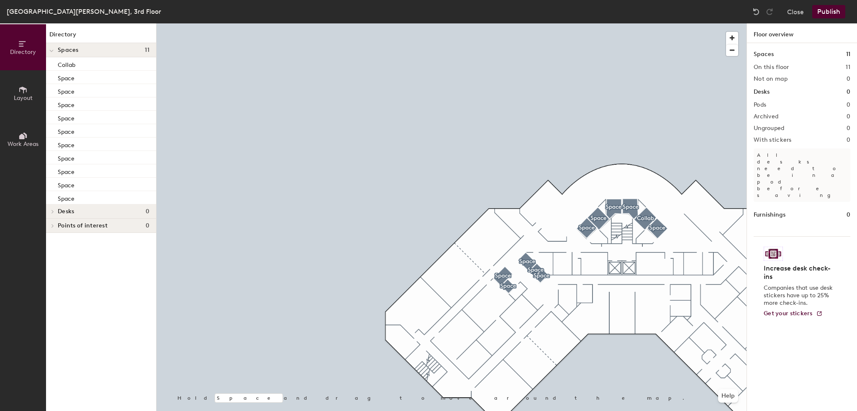
click at [820, 13] on button "Publish" at bounding box center [828, 11] width 33 height 13
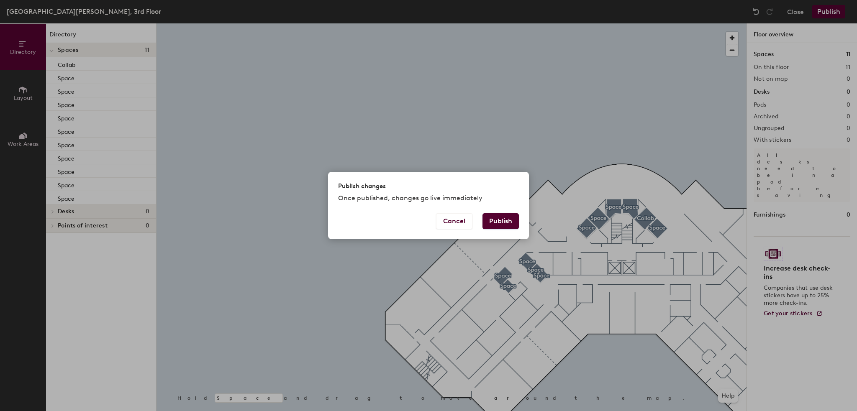
click at [507, 222] on button "Publish" at bounding box center [501, 221] width 36 height 16
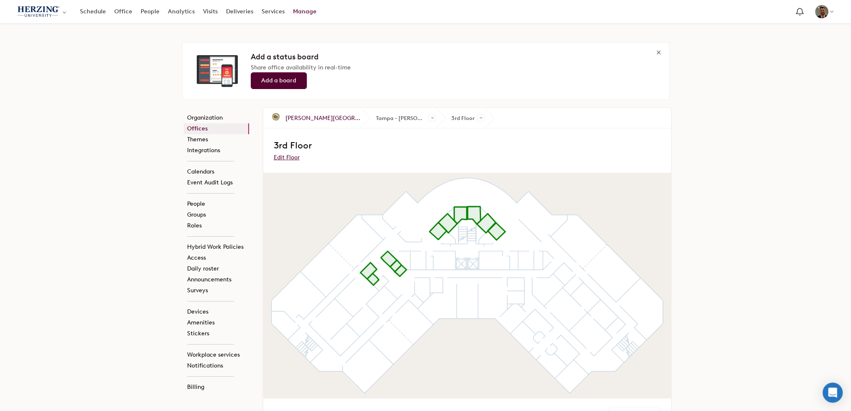
click at [299, 12] on link "Manage" at bounding box center [305, 11] width 32 height 15
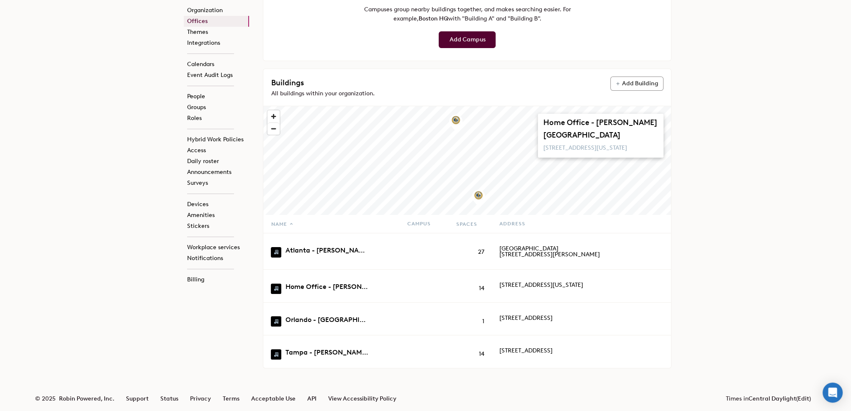
scroll to position [270, 0]
click at [270, 111] on span "Zoom in" at bounding box center [273, 117] width 12 height 12
click at [425, 172] on div at bounding box center [425, 177] width 11 height 11
click at [640, 314] on button "button" at bounding box center [636, 317] width 18 height 11
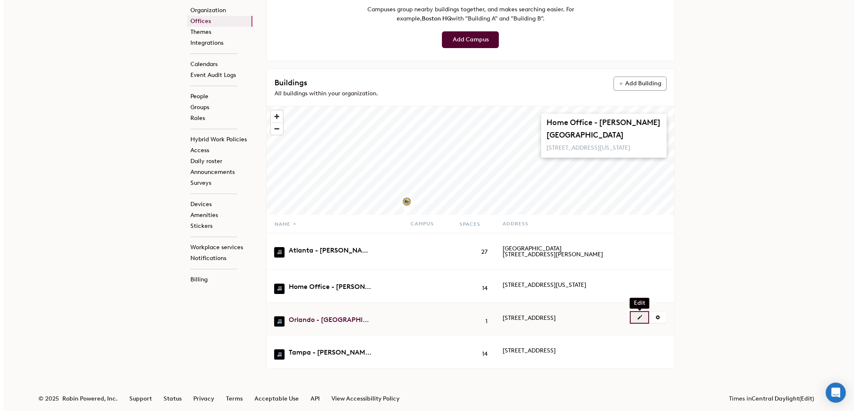
scroll to position [0, 0]
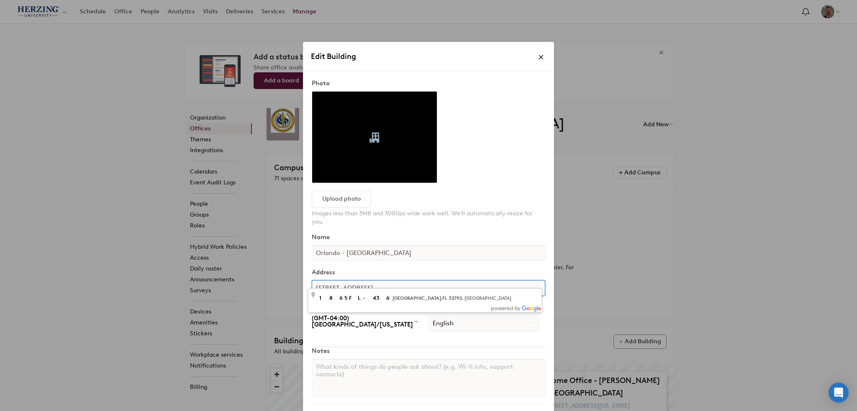
drag, startPoint x: 347, startPoint y: 281, endPoint x: 329, endPoint y: 285, distance: 17.9
click at [329, 285] on input "[STREET_ADDRESS]" at bounding box center [429, 288] width 234 height 16
type input "[STREET_ADDRESS]"
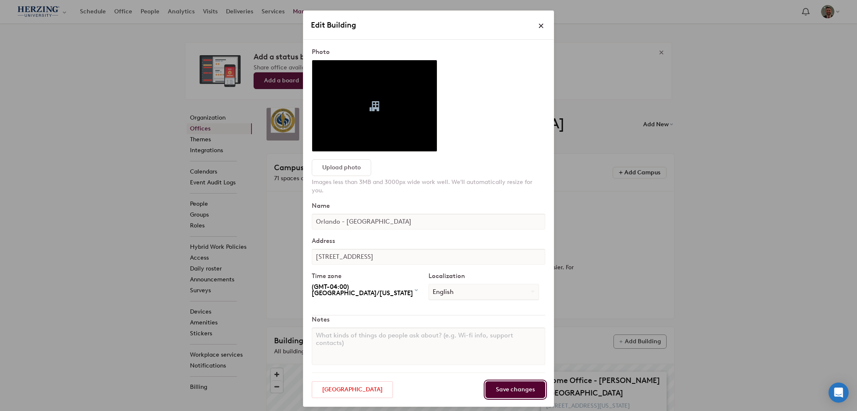
click at [510, 382] on input "Save changes" at bounding box center [516, 390] width 60 height 17
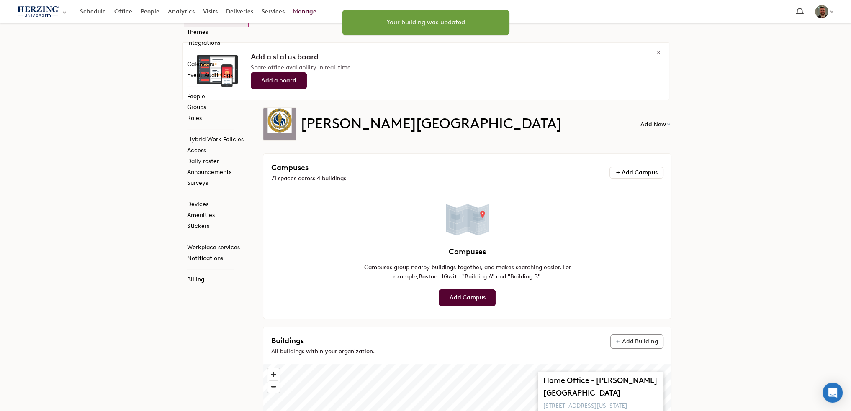
scroll to position [273, 0]
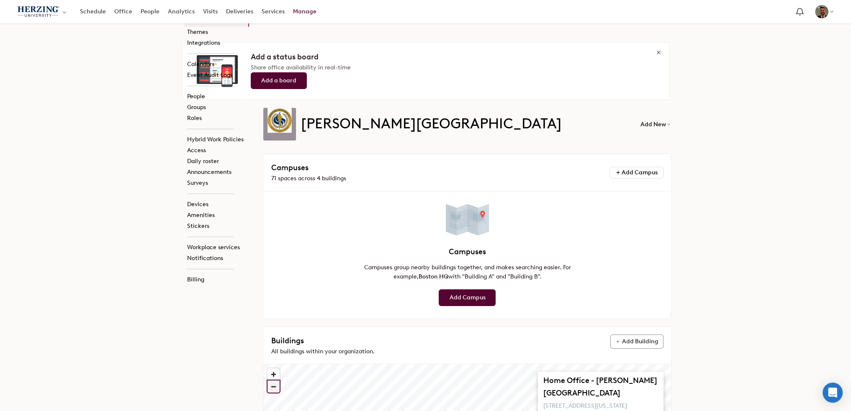
click at [276, 381] on span "Zoom out" at bounding box center [273, 387] width 12 height 12
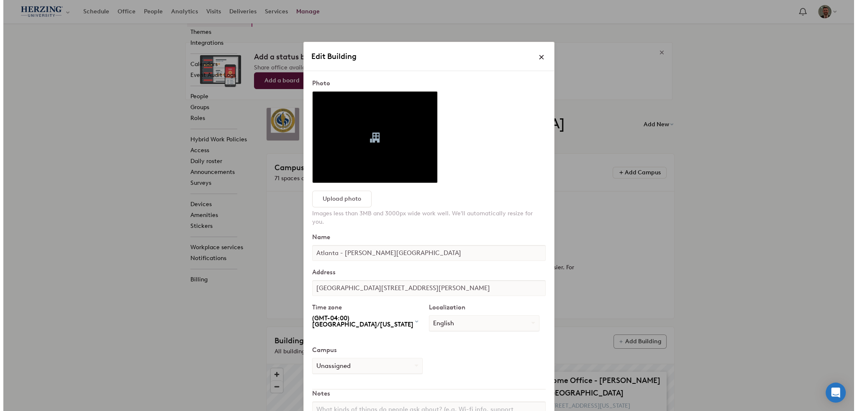
scroll to position [0, 0]
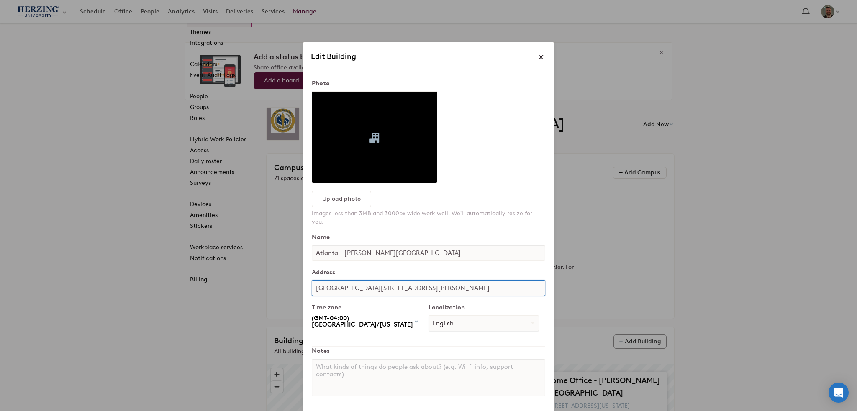
click at [481, 280] on input "[GEOGRAPHIC_DATA][STREET_ADDRESS][PERSON_NAME]" at bounding box center [429, 288] width 234 height 16
type input "[GEOGRAPHIC_DATA], [GEOGRAPHIC_DATA]"
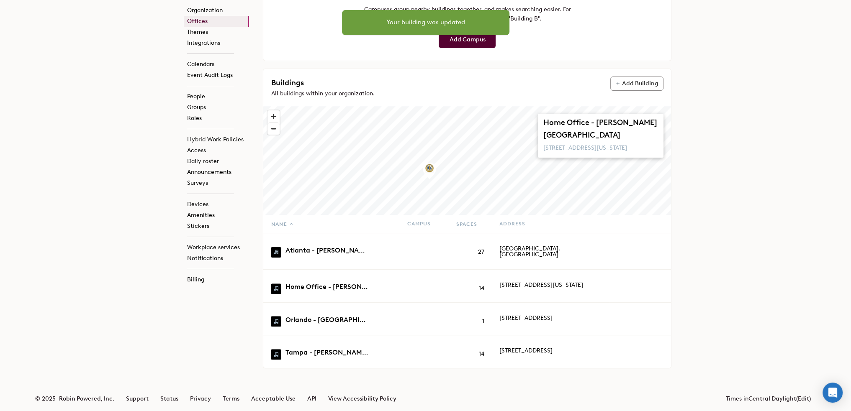
scroll to position [267, 0]
click at [273, 123] on span "Zoom out" at bounding box center [273, 129] width 12 height 12
